Goal: Task Accomplishment & Management: Manage account settings

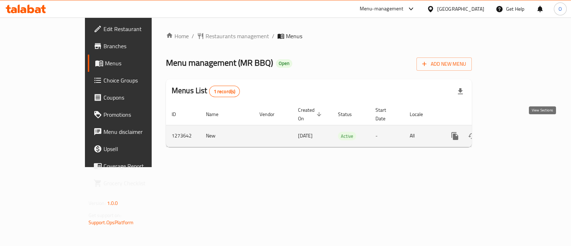
click at [510, 133] on icon "enhanced table" at bounding box center [506, 136] width 6 height 6
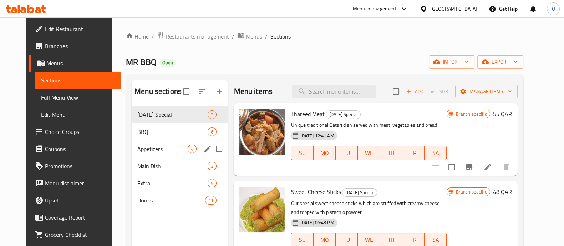
click at [141, 153] on span "Appetizers" at bounding box center [162, 149] width 50 height 9
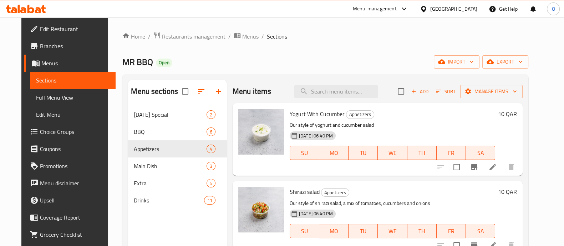
scroll to position [92, 0]
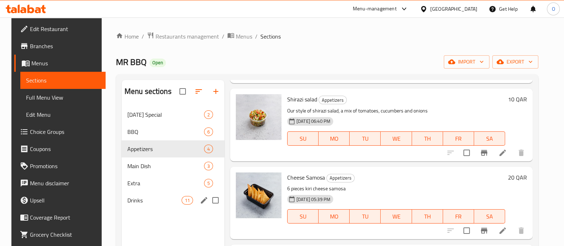
click at [143, 204] on span "Drinks" at bounding box center [154, 200] width 54 height 9
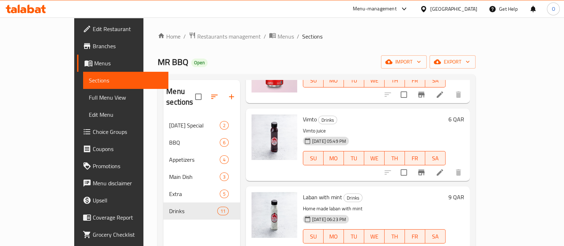
scroll to position [100, 0]
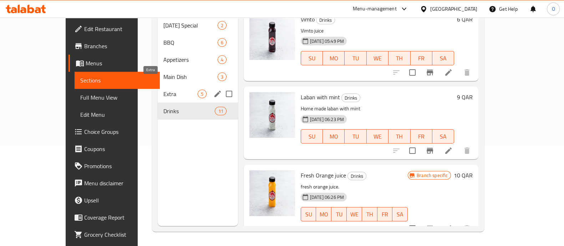
click at [175, 90] on span "Extra" at bounding box center [180, 94] width 34 height 9
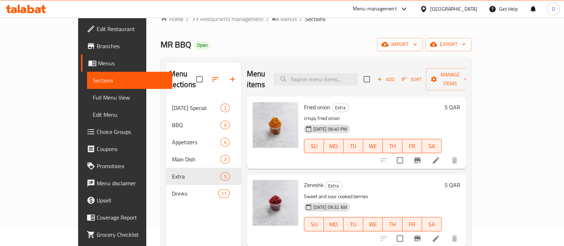
scroll to position [17, 0]
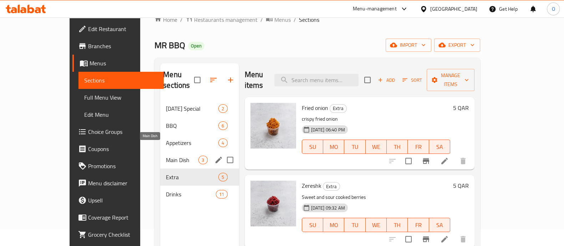
click at [166, 156] on span "Main Dish" at bounding box center [182, 160] width 32 height 9
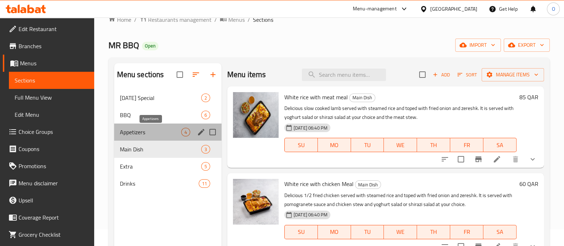
click at [135, 128] on span "Appetizers" at bounding box center [150, 132] width 61 height 9
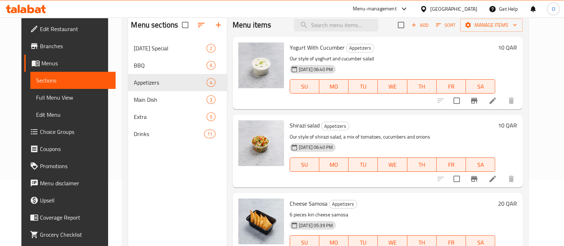
scroll to position [66, 0]
click at [479, 181] on icon "Branch-specific-item" at bounding box center [474, 179] width 9 height 9
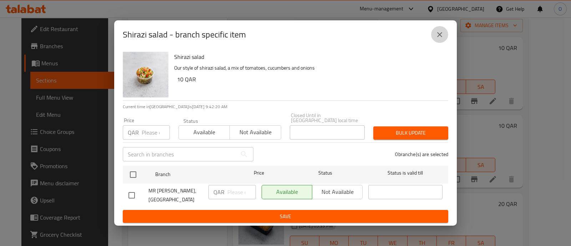
click at [441, 39] on icon "close" at bounding box center [439, 34] width 9 height 9
